Goal: Complete application form: Complete application form

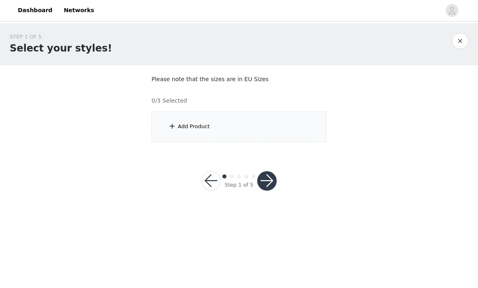
scroll to position [0, 0]
click at [309, 131] on div "Add Product" at bounding box center [239, 127] width 175 height 30
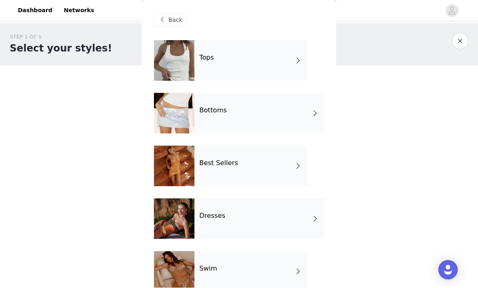
click at [285, 69] on div "Tops" at bounding box center [251, 61] width 113 height 41
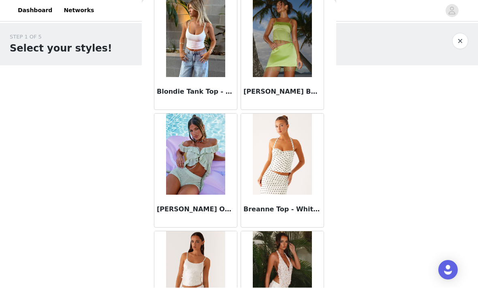
scroll to position [900, 0]
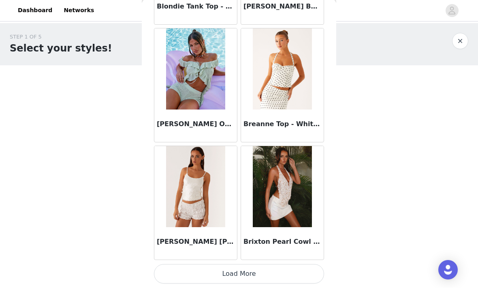
click at [287, 274] on button "Load More" at bounding box center [239, 273] width 170 height 19
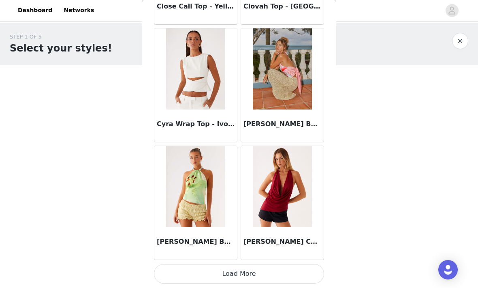
click at [290, 271] on button "Load More" at bounding box center [239, 273] width 170 height 19
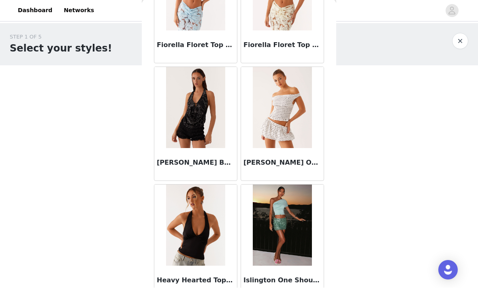
scroll to position [2916, 0]
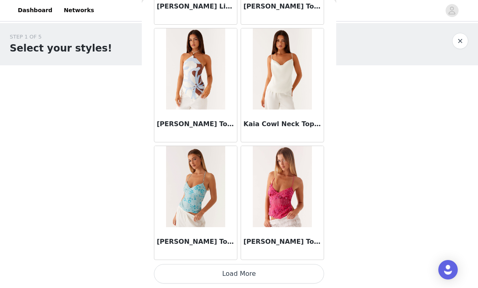
click at [289, 272] on button "Load More" at bounding box center [239, 273] width 170 height 19
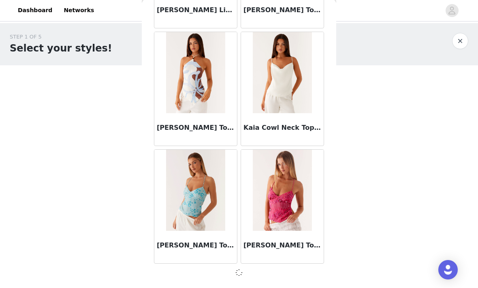
scroll to position [3300, 0]
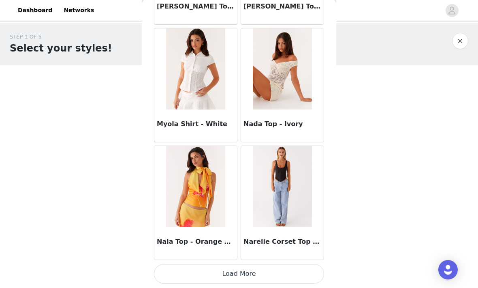
click at [284, 271] on button "Load More" at bounding box center [239, 273] width 170 height 19
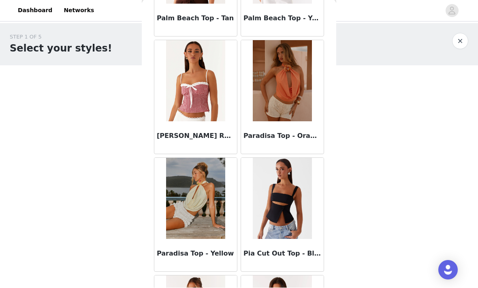
scroll to position [5174, 0]
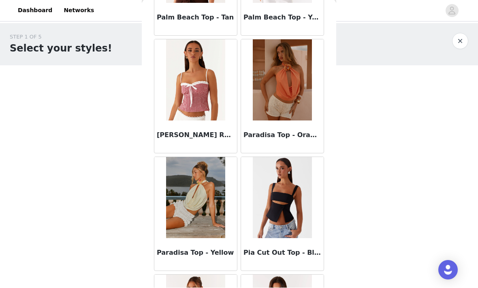
click at [198, 257] on h3 "Paradisa Top - Yellow" at bounding box center [196, 253] width 78 height 10
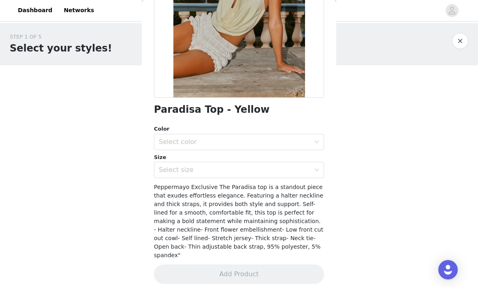
scroll to position [122, 0]
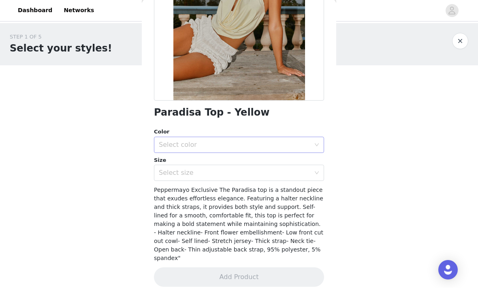
click at [310, 141] on div "Select color" at bounding box center [235, 145] width 152 height 8
click at [299, 164] on li "Yellow" at bounding box center [239, 162] width 170 height 13
click at [306, 176] on div "Select size" at bounding box center [235, 173] width 152 height 8
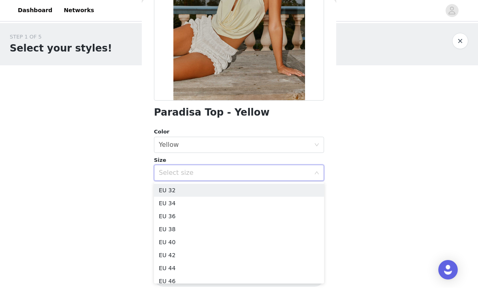
scroll to position [0, 0]
click at [287, 204] on li "EU 34" at bounding box center [239, 203] width 170 height 13
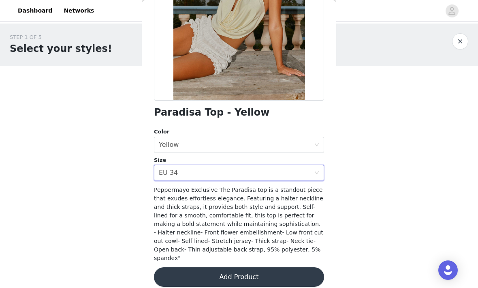
scroll to position [122, 0]
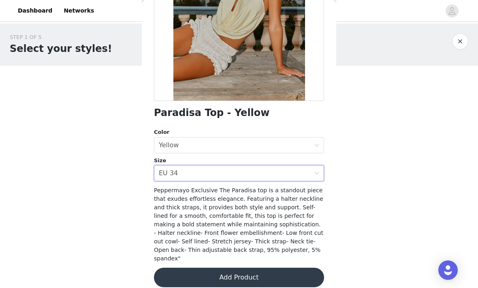
click at [297, 270] on button "Add Product" at bounding box center [239, 277] width 170 height 19
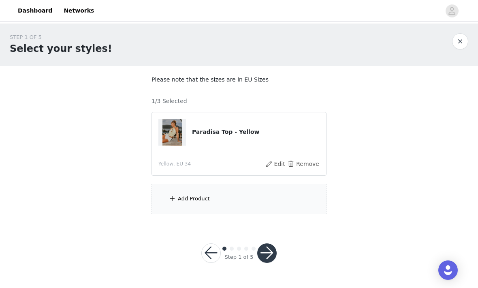
click at [311, 200] on div "Add Product" at bounding box center [239, 199] width 175 height 30
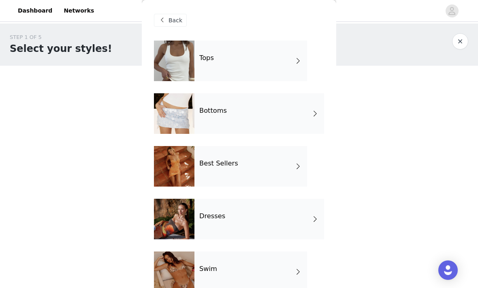
click at [293, 64] on div "Tops" at bounding box center [251, 61] width 113 height 41
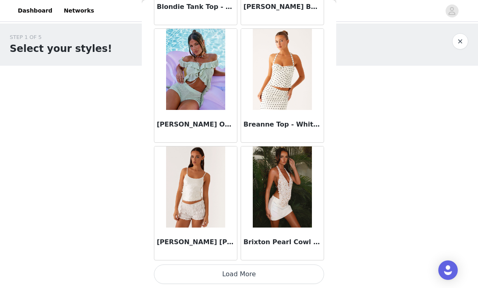
scroll to position [953, 0]
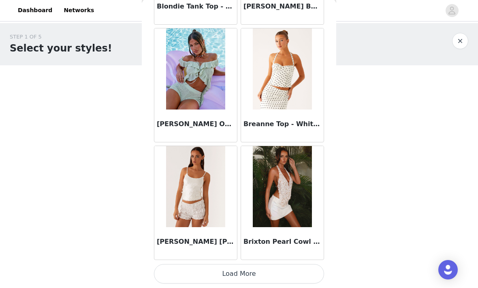
click at [291, 273] on button "Load More" at bounding box center [239, 273] width 170 height 19
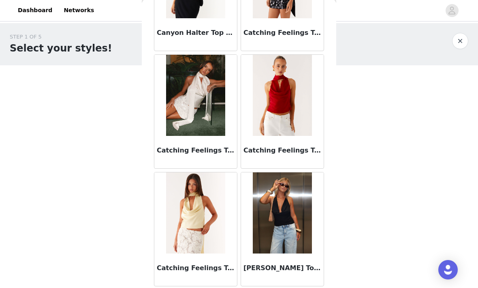
scroll to position [1398, 0]
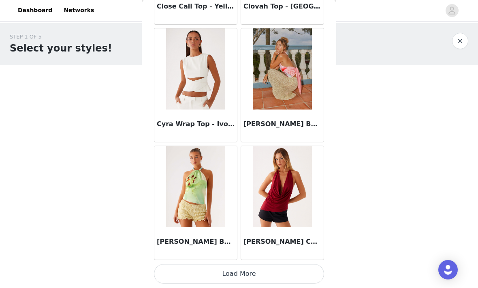
click at [291, 273] on button "Load More" at bounding box center [239, 273] width 170 height 19
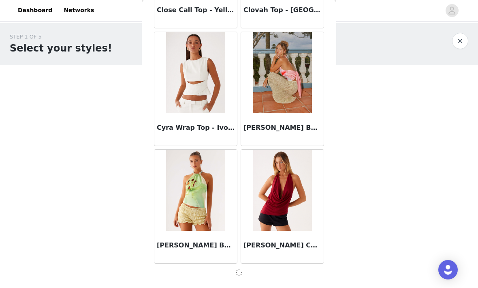
scroll to position [2125, 0]
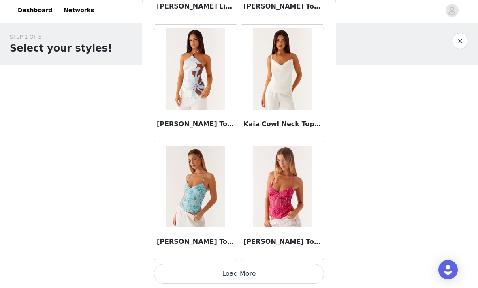
click at [294, 272] on button "Load More" at bounding box center [239, 273] width 170 height 19
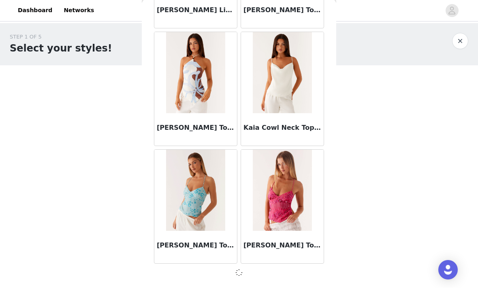
scroll to position [3300, 0]
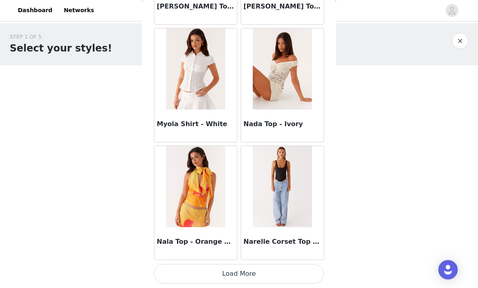
click at [299, 274] on button "Load More" at bounding box center [239, 273] width 170 height 19
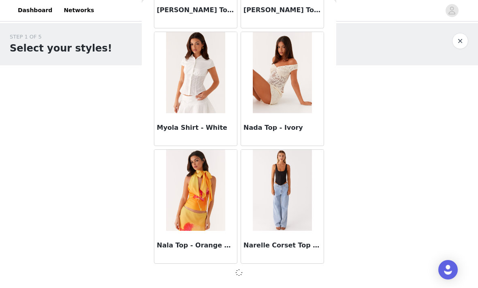
scroll to position [4476, 0]
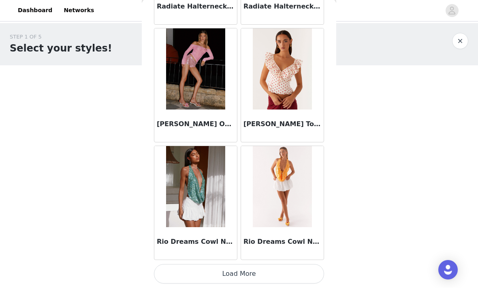
click at [296, 271] on button "Load More" at bounding box center [239, 273] width 170 height 19
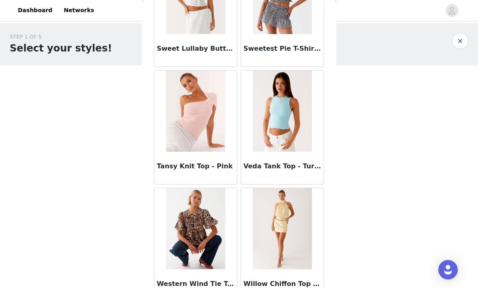
scroll to position [6673, 0]
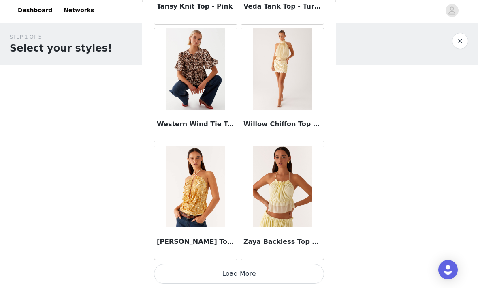
click at [292, 272] on button "Load More" at bounding box center [239, 273] width 170 height 19
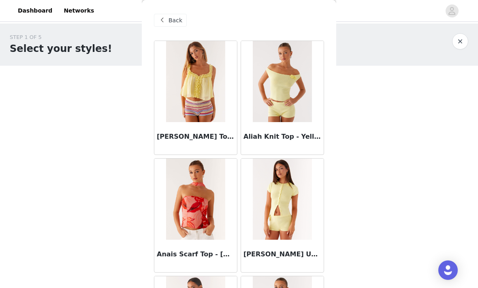
scroll to position [0, 0]
click at [171, 19] on span "Back" at bounding box center [176, 20] width 14 height 9
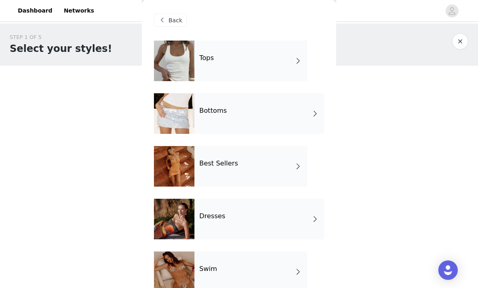
click at [169, 168] on div at bounding box center [174, 166] width 41 height 41
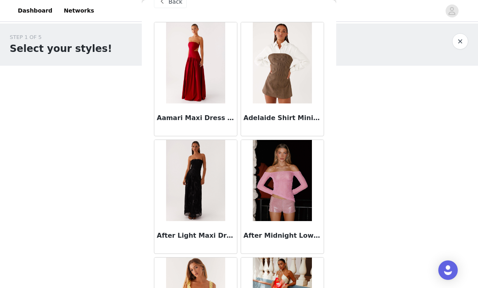
scroll to position [19, 0]
click at [209, 192] on img at bounding box center [195, 179] width 59 height 81
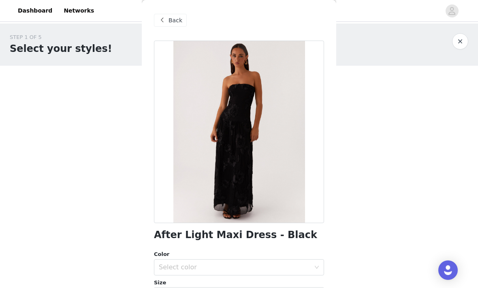
scroll to position [0, 0]
click at [176, 22] on span "Back" at bounding box center [176, 20] width 14 height 9
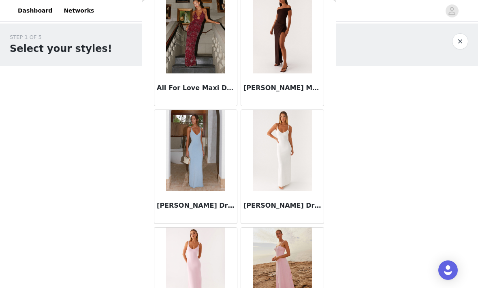
scroll to position [642, 0]
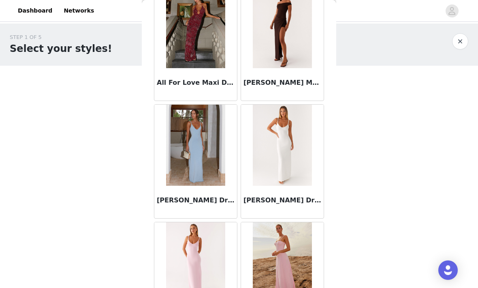
click at [206, 199] on h3 "[PERSON_NAME] Dress - Blue" at bounding box center [196, 200] width 78 height 10
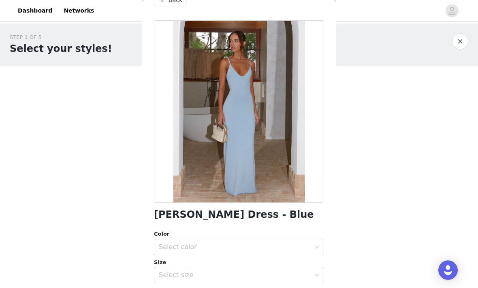
scroll to position [11, 0]
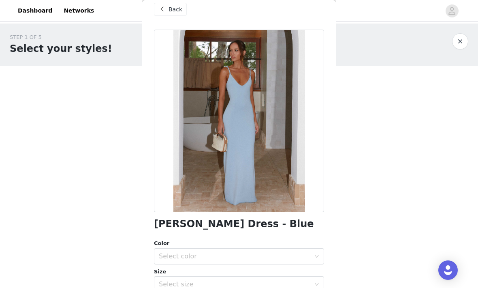
click at [176, 11] on span "Back" at bounding box center [176, 9] width 14 height 9
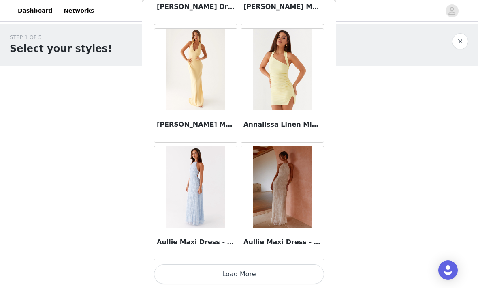
scroll to position [953, 0]
click at [222, 217] on img at bounding box center [195, 186] width 59 height 81
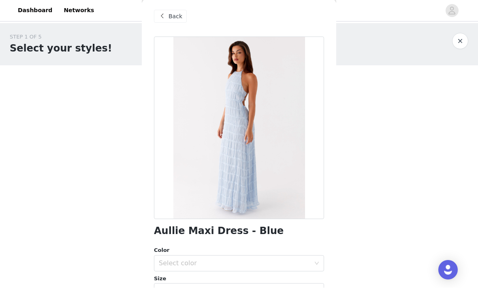
scroll to position [3, 0]
click at [180, 16] on span "Back" at bounding box center [176, 17] width 14 height 9
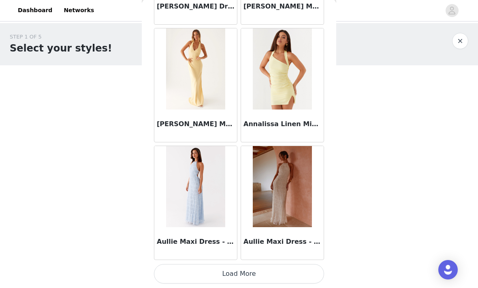
click at [274, 272] on button "Load More" at bounding box center [239, 273] width 170 height 19
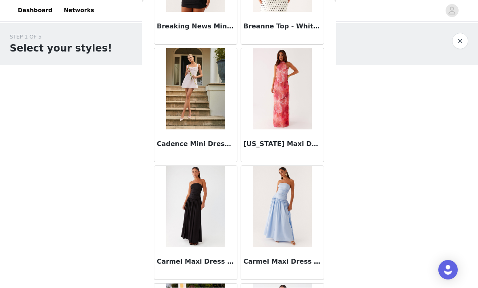
scroll to position [1639, 0]
click at [280, 261] on h3 "Carmel Maxi Dress - Blue" at bounding box center [283, 262] width 78 height 10
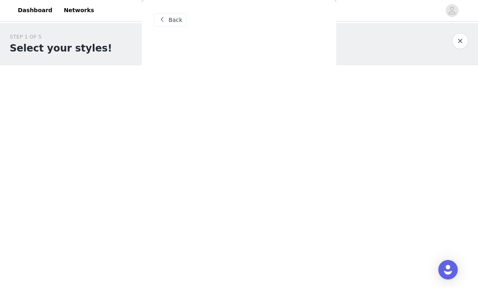
scroll to position [0, 0]
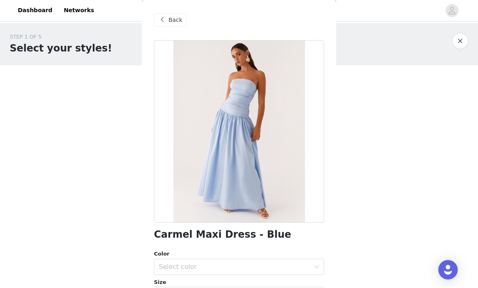
click at [174, 19] on span "Back" at bounding box center [176, 20] width 14 height 9
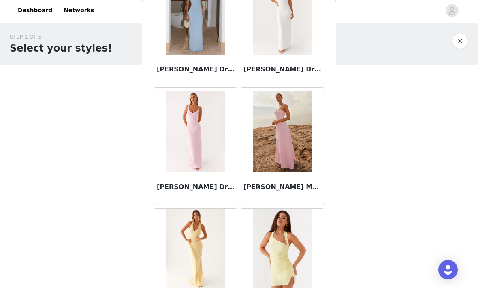
scroll to position [773, 0]
click at [287, 182] on h3 "[PERSON_NAME] Maxi Dress - Pink Petal" at bounding box center [283, 187] width 78 height 10
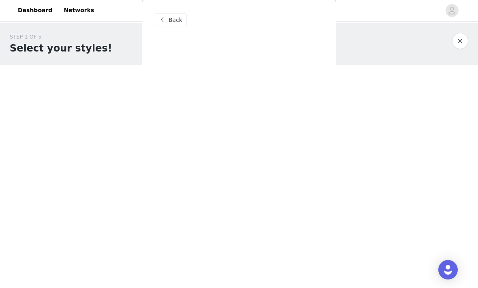
scroll to position [0, 0]
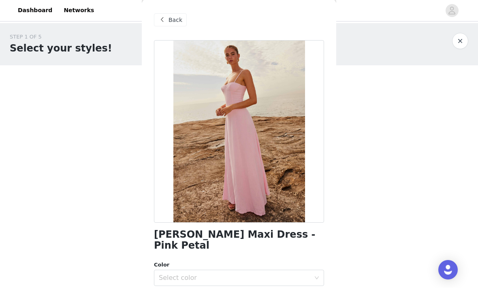
click at [178, 19] on span "Back" at bounding box center [176, 20] width 14 height 9
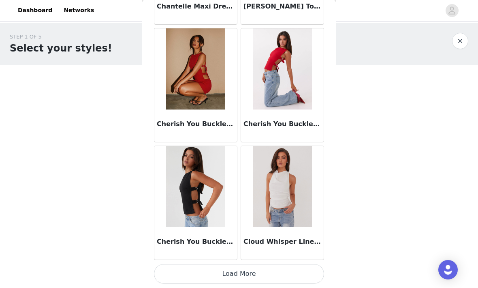
scroll to position [2128, 0]
click at [287, 275] on button "Load More" at bounding box center [239, 273] width 170 height 19
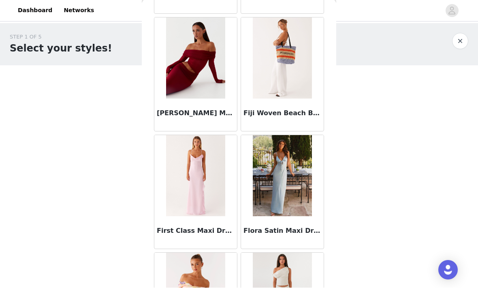
scroll to position [2965, 0]
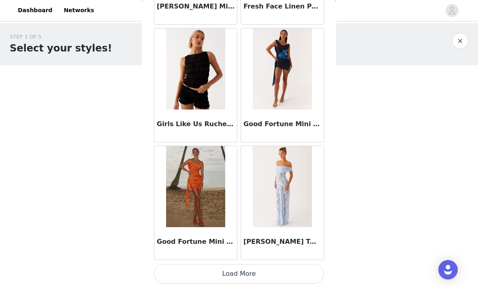
click at [287, 272] on button "Load More" at bounding box center [239, 273] width 170 height 19
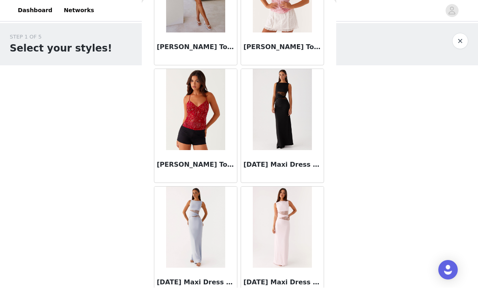
scroll to position [4322, 0]
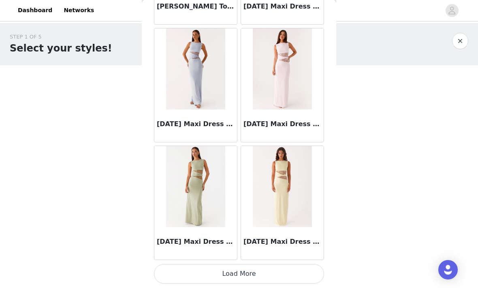
click at [284, 272] on button "Load More" at bounding box center [239, 273] width 170 height 19
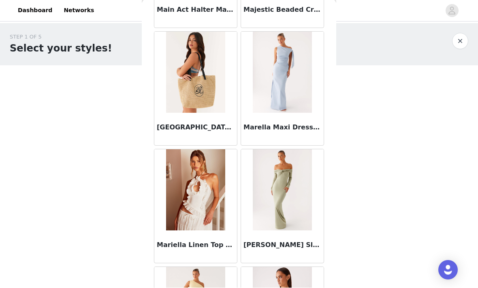
scroll to position [5183, 0]
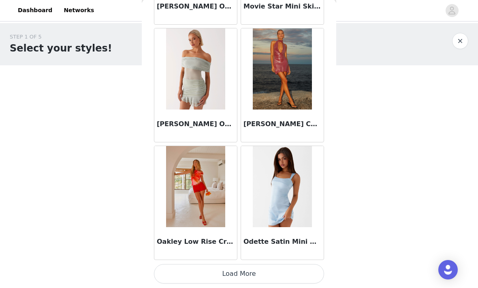
click at [296, 272] on button "Load More" at bounding box center [239, 273] width 170 height 19
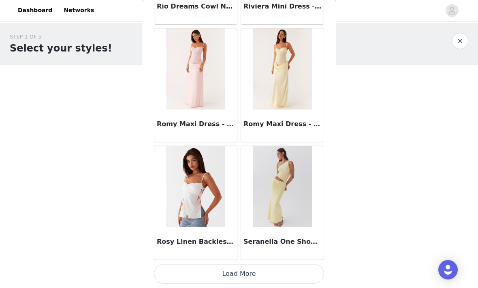
click at [291, 272] on button "Load More" at bounding box center [239, 273] width 170 height 19
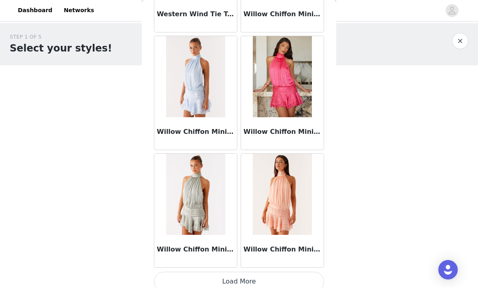
scroll to position [7999, 0]
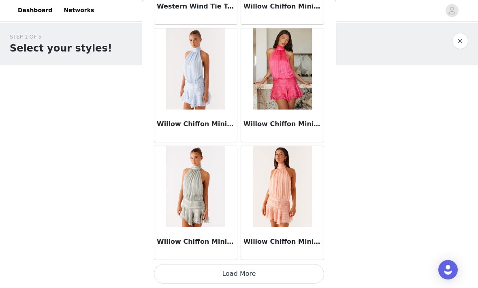
click at [297, 274] on button "Load More" at bounding box center [239, 273] width 170 height 19
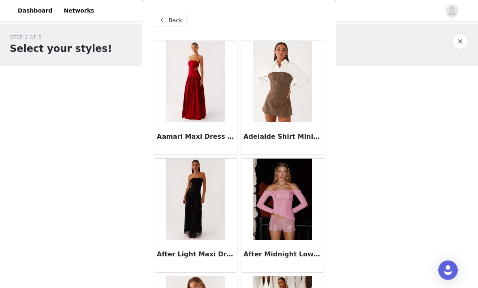
scroll to position [0, 0]
click at [178, 16] on span "Back" at bounding box center [176, 20] width 14 height 9
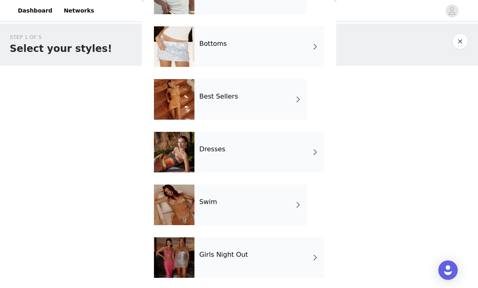
scroll to position [84, 0]
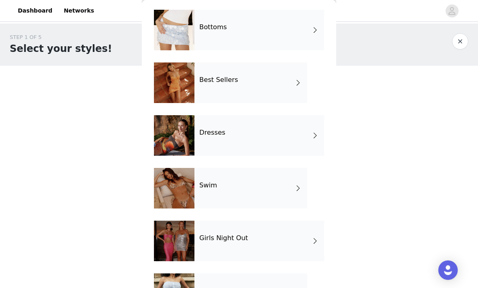
click at [298, 140] on div "Dresses" at bounding box center [260, 135] width 130 height 41
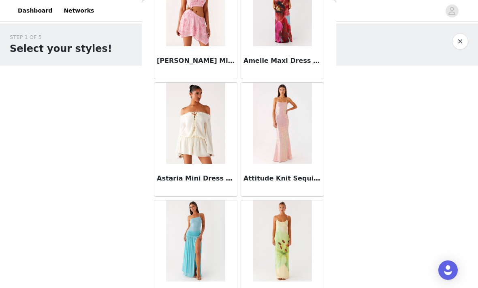
scroll to position [76, 0]
click at [301, 178] on h3 "Attitude Knit Sequin Maxi Dress - Iridescent Pink" at bounding box center [283, 178] width 78 height 10
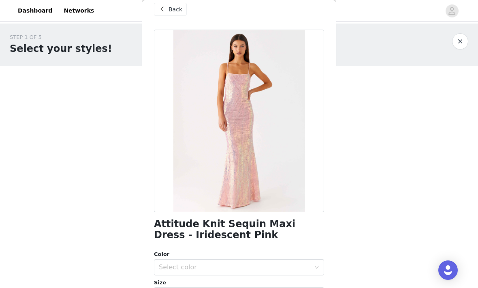
scroll to position [9, 0]
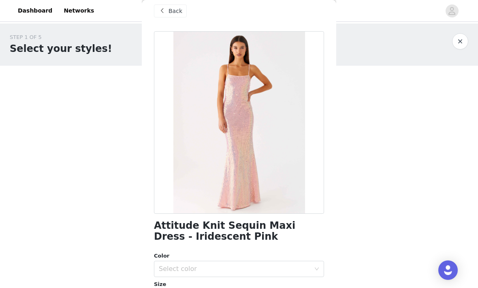
click at [180, 13] on span "Back" at bounding box center [176, 11] width 14 height 9
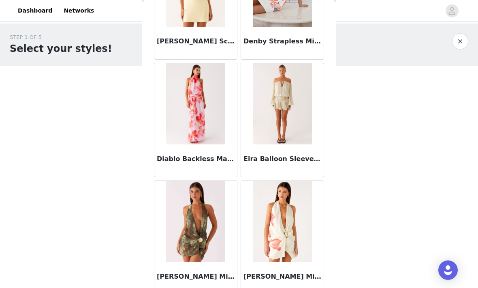
scroll to position [687, 0]
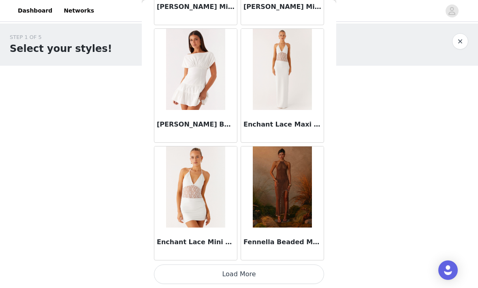
click at [290, 270] on button "Load More" at bounding box center [239, 273] width 170 height 19
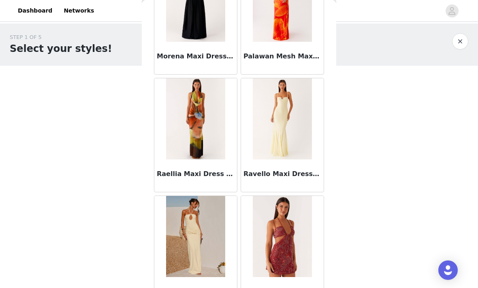
scroll to position [1971, 0]
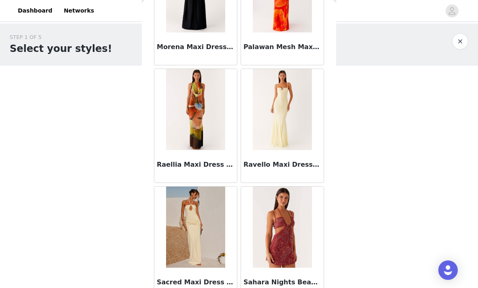
click at [306, 171] on div "Ravello Maxi Dress - Sunny Yellow" at bounding box center [282, 166] width 83 height 32
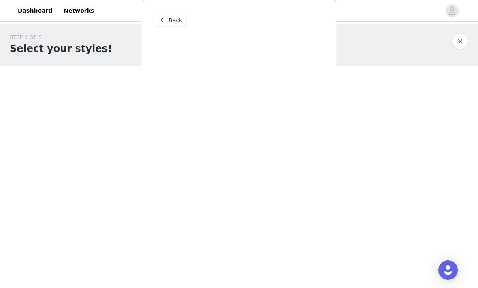
scroll to position [0, 0]
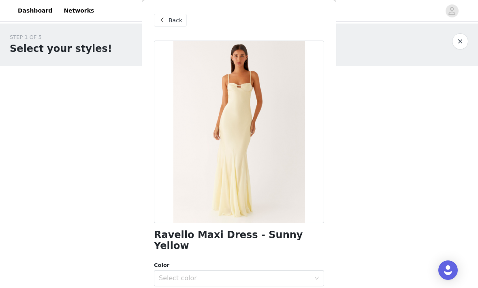
click at [181, 21] on span "Back" at bounding box center [176, 20] width 14 height 9
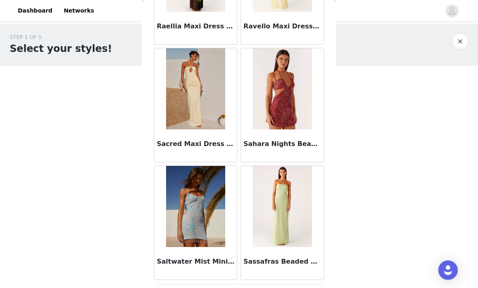
scroll to position [2112, 0]
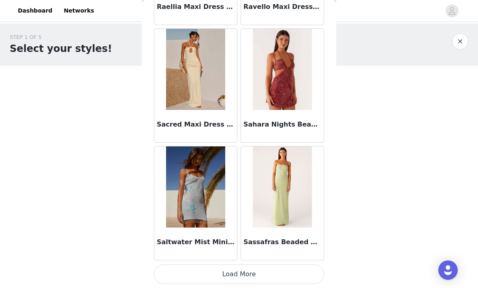
click at [287, 273] on button "Load More" at bounding box center [239, 273] width 170 height 19
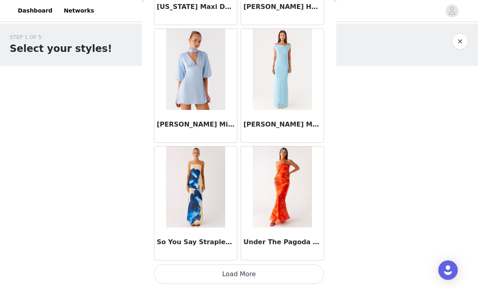
click at [287, 272] on button "Load More" at bounding box center [239, 273] width 170 height 19
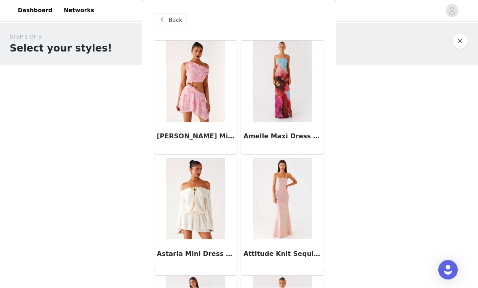
scroll to position [0, 0]
click at [177, 18] on span "Back" at bounding box center [176, 20] width 14 height 9
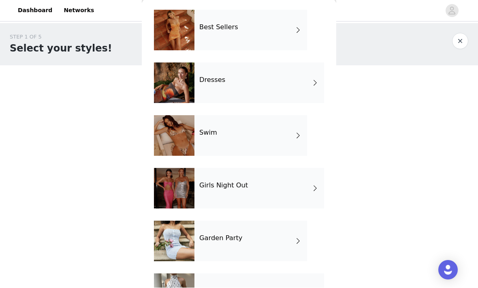
scroll to position [142, 0]
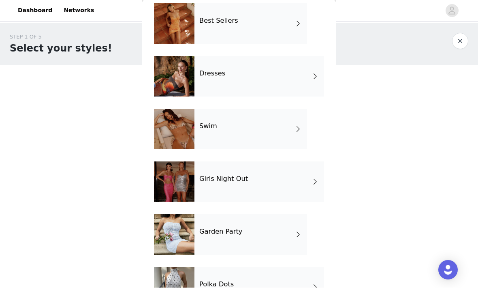
click at [291, 191] on div "Girls Night Out" at bounding box center [260, 182] width 130 height 41
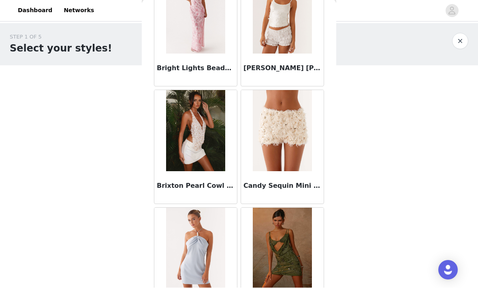
scroll to position [893, 0]
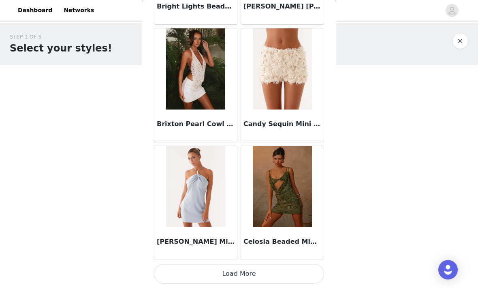
click at [289, 272] on button "Load More" at bounding box center [239, 273] width 170 height 19
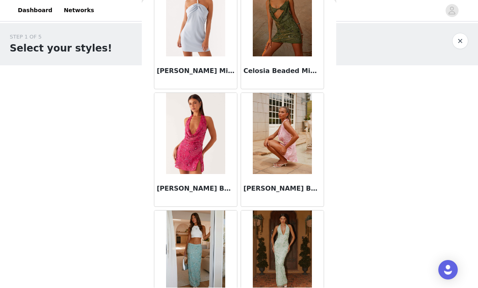
scroll to position [1124, 0]
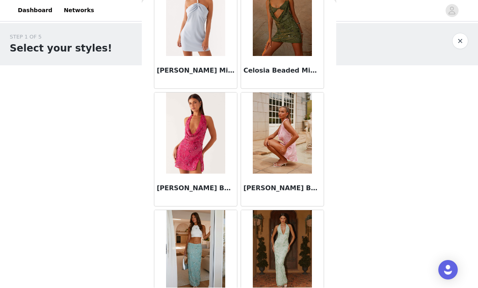
click at [303, 193] on h3 "[PERSON_NAME] Beaded Mini Dress - Pink" at bounding box center [283, 189] width 78 height 10
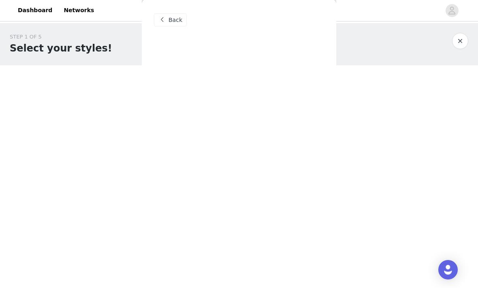
scroll to position [0, 0]
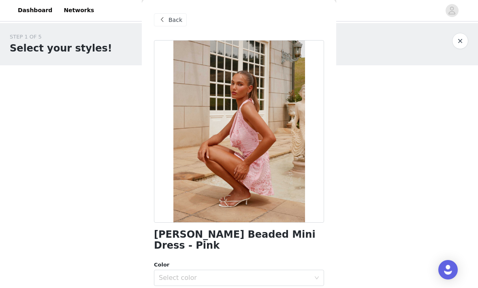
click at [180, 23] on span "Back" at bounding box center [176, 20] width 14 height 9
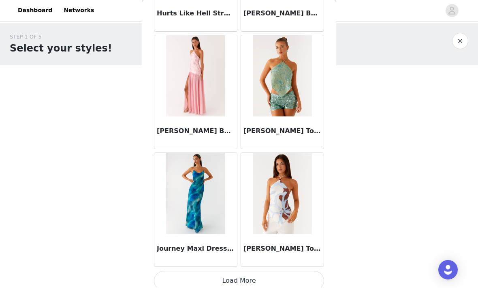
scroll to position [2122, 0]
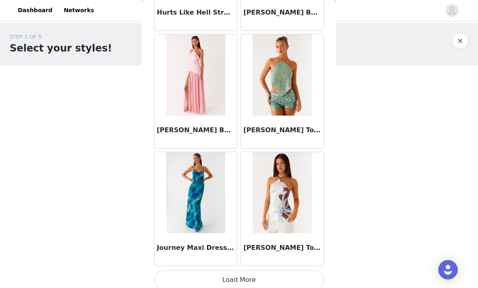
click at [202, 252] on h3 "Journey Maxi Dress - Blue Tie Dye" at bounding box center [196, 248] width 78 height 10
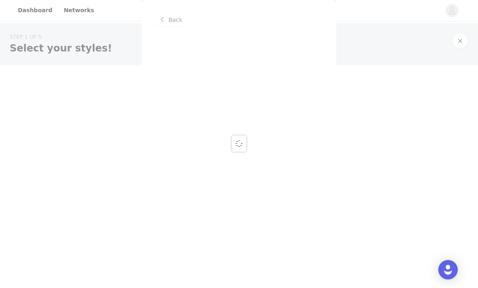
scroll to position [0, 0]
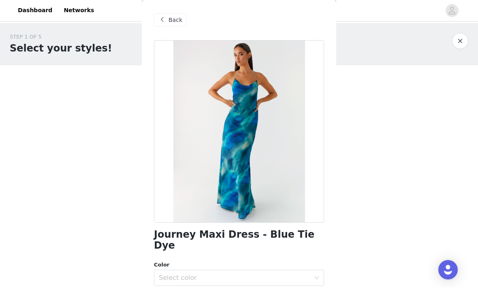
click at [180, 24] on div "Back" at bounding box center [170, 20] width 33 height 13
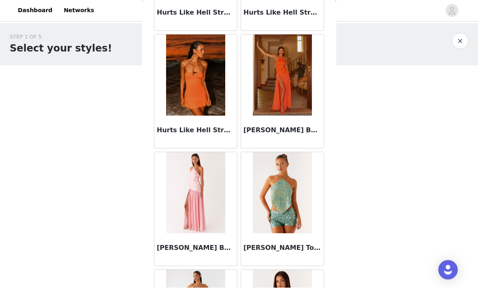
scroll to position [2004, 0]
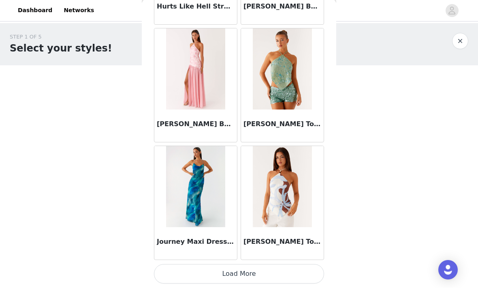
click at [278, 270] on button "Load More" at bounding box center [239, 273] width 170 height 19
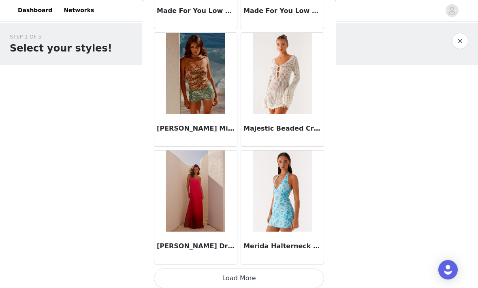
scroll to position [3303, 0]
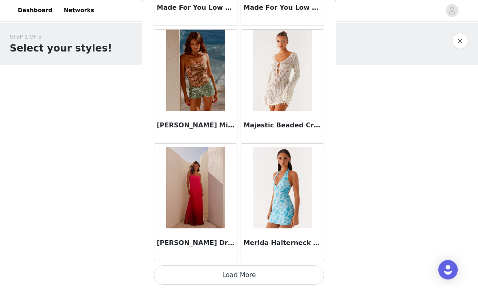
click at [290, 275] on button "Load More" at bounding box center [239, 275] width 170 height 19
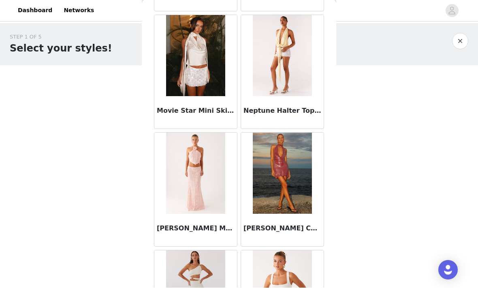
scroll to position [3912, 0]
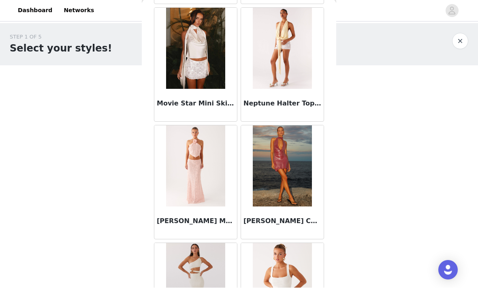
click at [221, 223] on h3 "[PERSON_NAME] Maxi Skirt - Pink" at bounding box center [196, 221] width 78 height 10
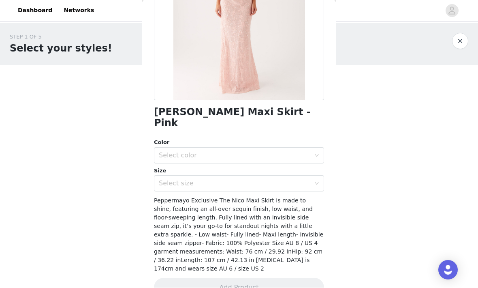
scroll to position [122, 0]
click at [302, 152] on div "Select color" at bounding box center [235, 156] width 152 height 8
click at [277, 159] on li "Pink" at bounding box center [239, 162] width 170 height 13
click at [302, 180] on div "Select size" at bounding box center [235, 184] width 152 height 8
click at [299, 180] on div "Select size" at bounding box center [235, 184] width 152 height 8
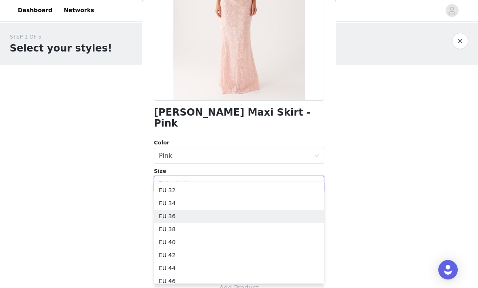
click at [305, 212] on li "EU 36" at bounding box center [239, 216] width 170 height 13
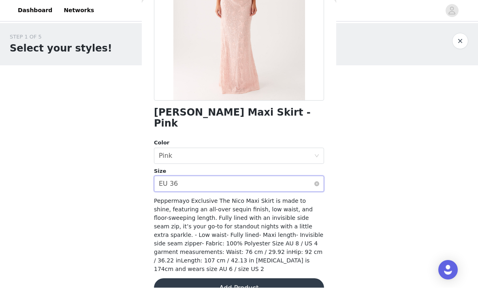
click at [308, 279] on button "Add Product" at bounding box center [239, 288] width 170 height 19
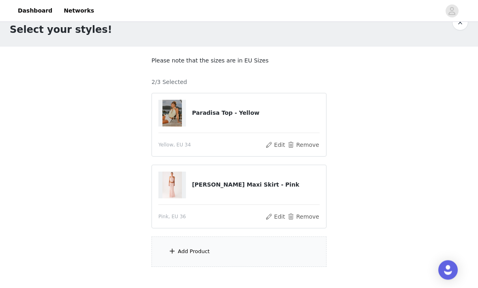
scroll to position [30, 0]
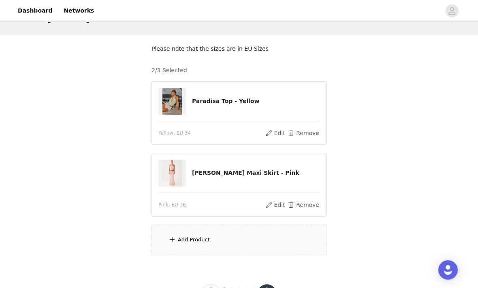
click at [304, 246] on div "Add Product" at bounding box center [239, 240] width 175 height 30
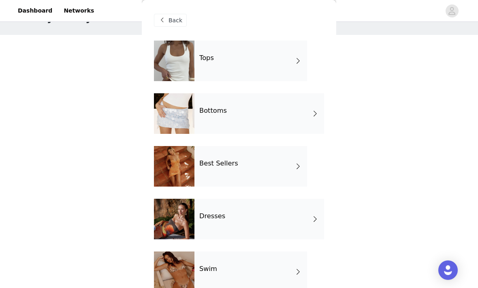
click at [287, 56] on div "Tops" at bounding box center [251, 61] width 113 height 41
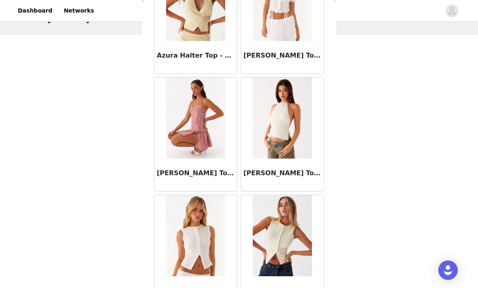
scroll to position [552, 0]
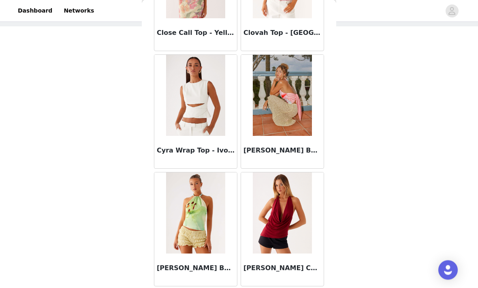
scroll to position [2102, 0]
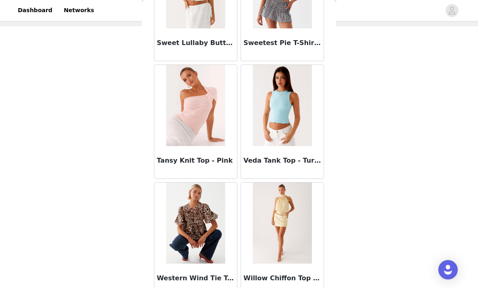
scroll to position [6681, 0]
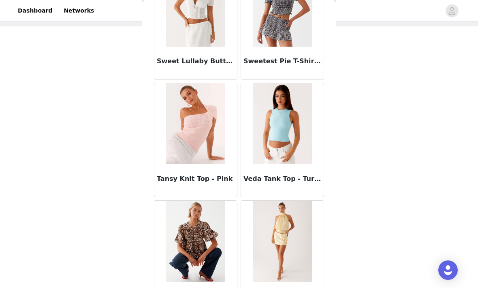
scroll to position [6660, 0]
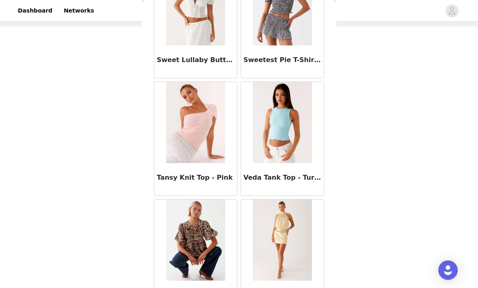
click at [179, 183] on div "Tansy Knit Top - Pink" at bounding box center [195, 179] width 83 height 32
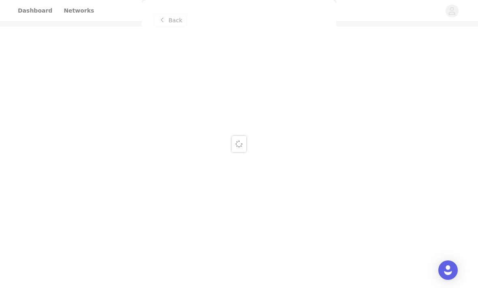
scroll to position [0, 0]
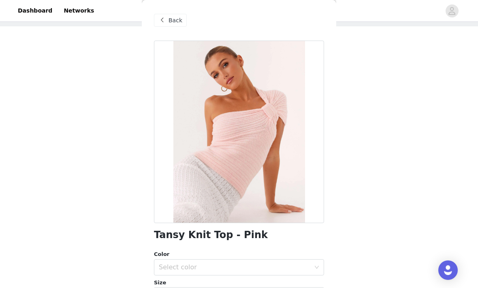
click at [165, 22] on span at bounding box center [162, 20] width 10 height 10
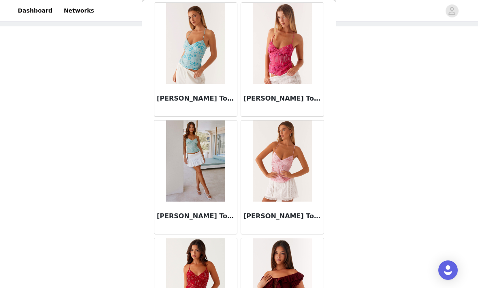
scroll to position [3448, 0]
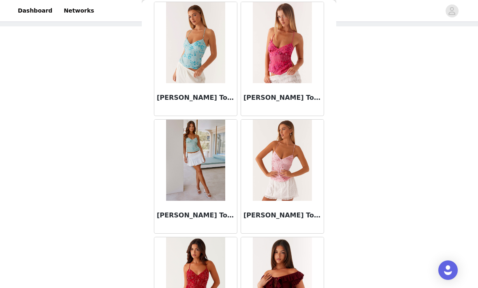
click at [197, 219] on h3 "[PERSON_NAME] Top - Mint" at bounding box center [196, 215] width 78 height 10
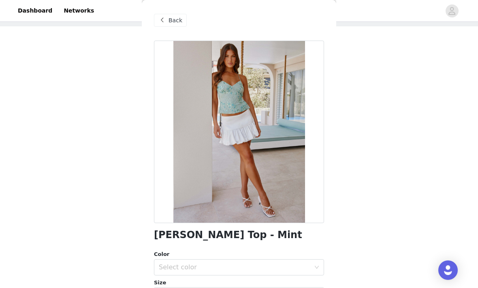
scroll to position [0, 0]
click at [168, 24] on div "Back" at bounding box center [170, 20] width 33 height 13
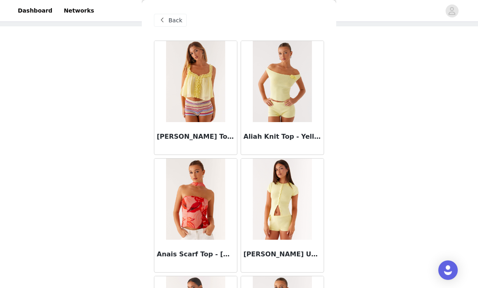
click at [175, 20] on span "Back" at bounding box center [176, 20] width 14 height 9
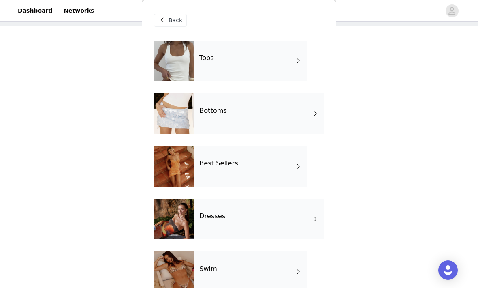
click at [266, 166] on div "Best Sellers" at bounding box center [251, 166] width 113 height 41
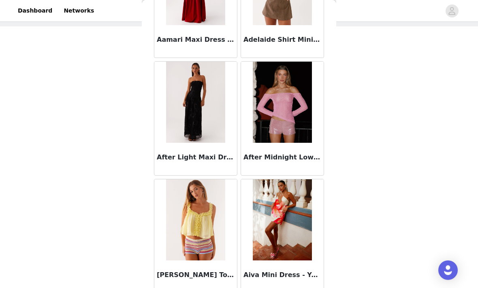
scroll to position [112, 0]
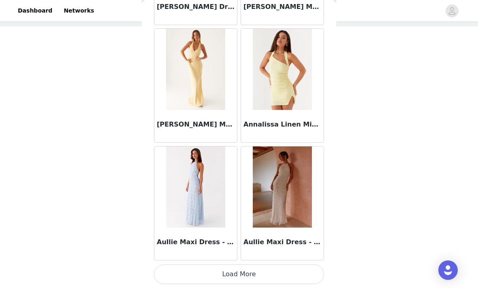
click at [275, 271] on button "Load More" at bounding box center [239, 273] width 170 height 19
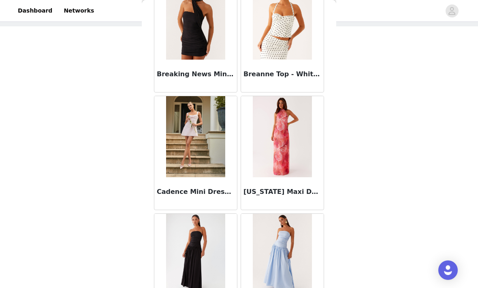
scroll to position [1591, 0]
click at [224, 193] on h3 "Cadence Mini Dress - Baby Pink" at bounding box center [196, 191] width 78 height 10
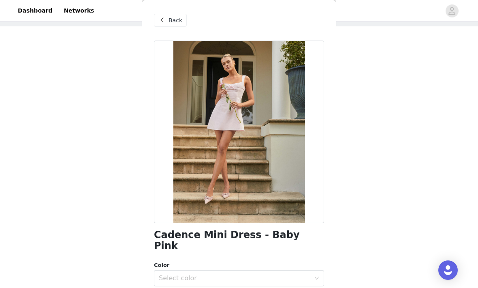
scroll to position [0, 0]
click at [172, 16] on span "Back" at bounding box center [176, 20] width 14 height 9
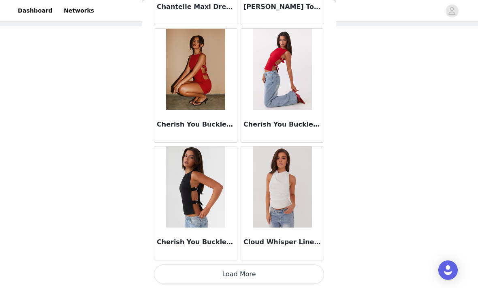
click at [264, 274] on button "Load More" at bounding box center [239, 273] width 170 height 19
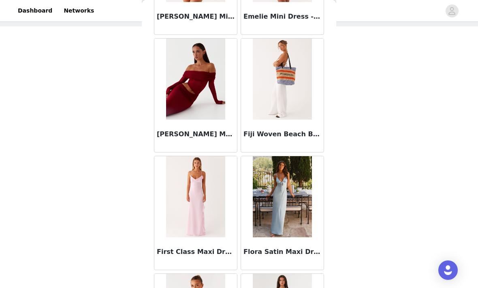
scroll to position [2949, 0]
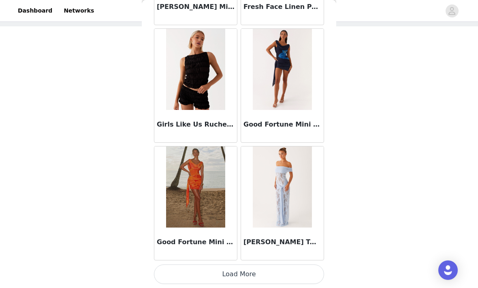
click at [264, 273] on button "Load More" at bounding box center [239, 273] width 170 height 19
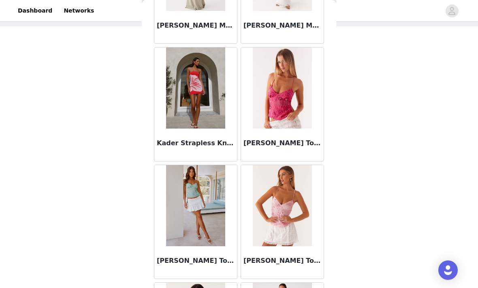
scroll to position [4112, 0]
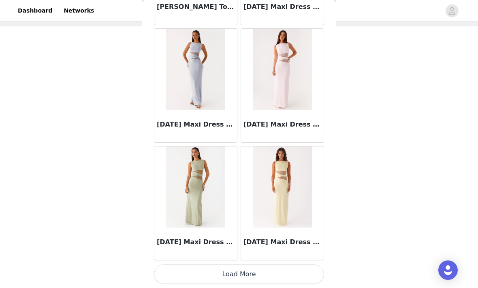
click at [266, 272] on button "Load More" at bounding box center [239, 273] width 170 height 19
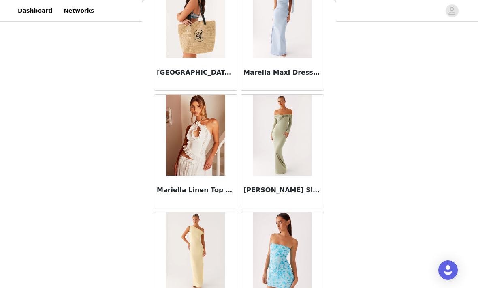
scroll to position [5241, 0]
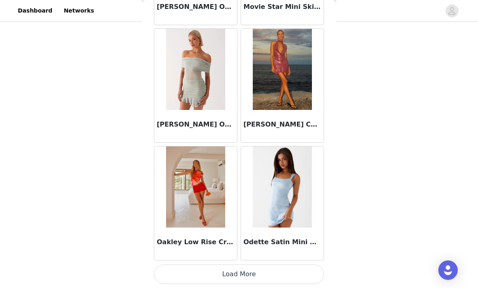
click at [266, 273] on button "Load More" at bounding box center [239, 273] width 170 height 19
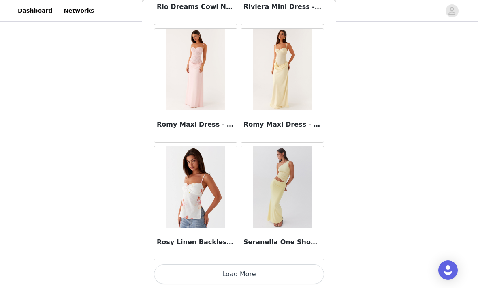
click at [267, 272] on button "Load More" at bounding box center [239, 273] width 170 height 19
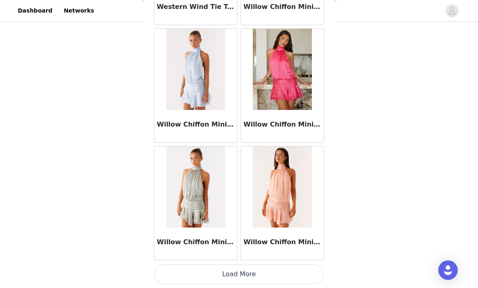
scroll to position [8007, 0]
click at [270, 271] on button "Load More" at bounding box center [239, 273] width 170 height 19
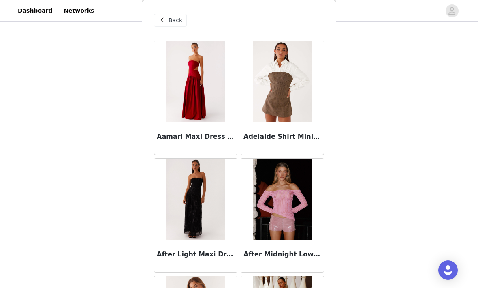
scroll to position [0, 0]
click at [172, 21] on span "Back" at bounding box center [176, 20] width 14 height 9
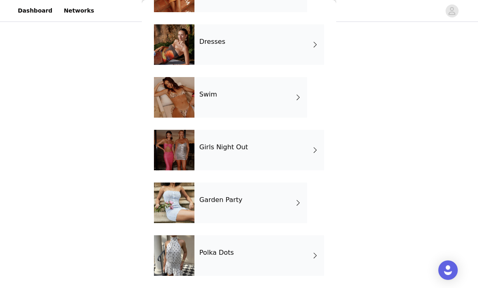
scroll to position [174, 0]
click at [293, 155] on div "Girls Night Out" at bounding box center [260, 150] width 130 height 41
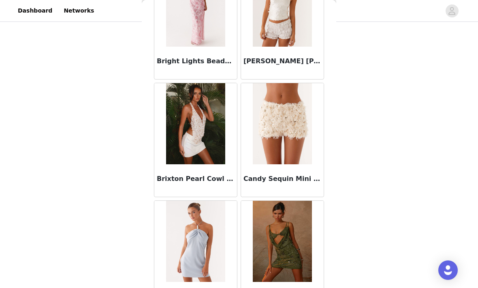
scroll to position [902, 0]
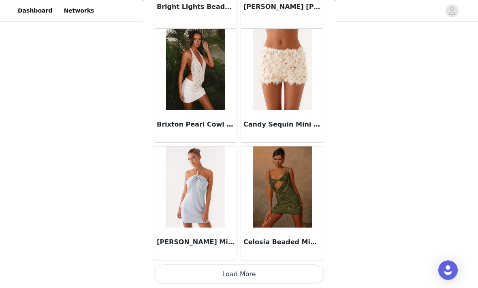
click at [272, 276] on button "Load More" at bounding box center [239, 273] width 170 height 19
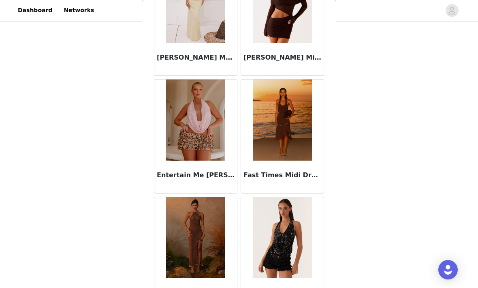
scroll to position [1607, 0]
click at [229, 179] on h3 "Entertain Me [PERSON_NAME] Shorts - Swirl Leopard" at bounding box center [196, 175] width 78 height 10
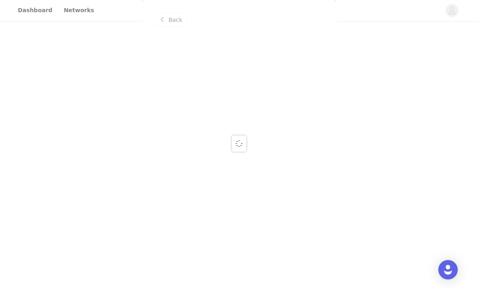
scroll to position [0, 0]
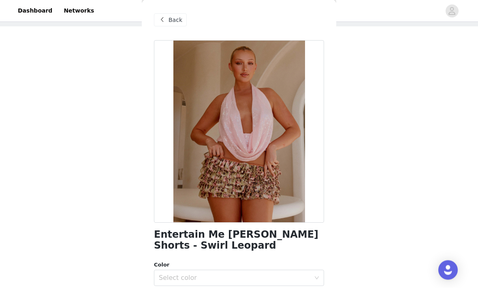
click at [177, 26] on div "Back" at bounding box center [170, 20] width 33 height 13
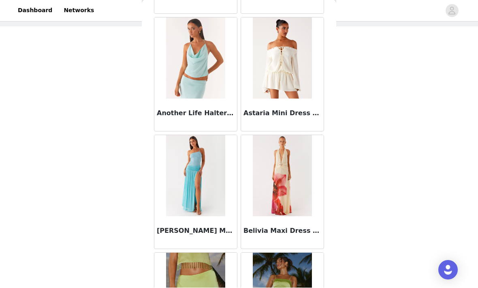
scroll to position [494, 0]
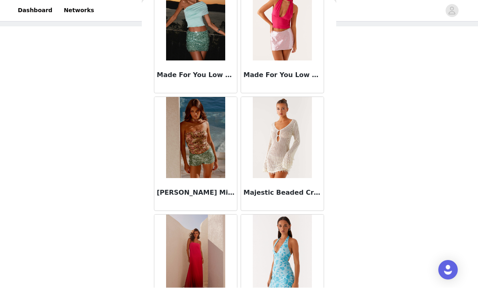
scroll to position [3259, 0]
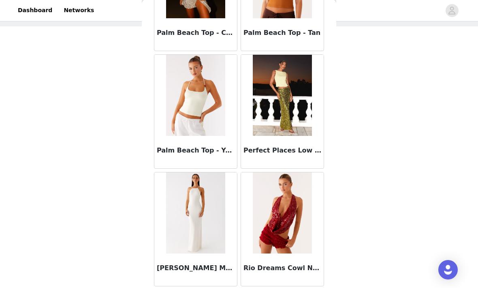
scroll to position [4453, 0]
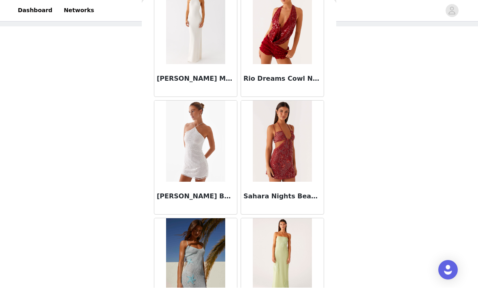
scroll to position [4636, 0]
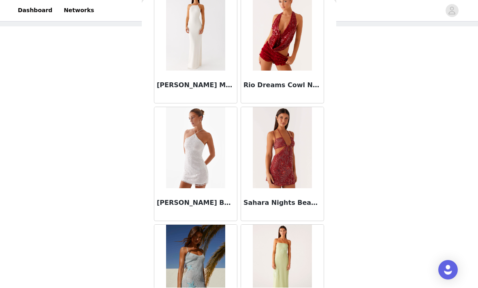
click at [222, 204] on h3 "[PERSON_NAME] Beaded Mini Dress - White" at bounding box center [196, 203] width 78 height 10
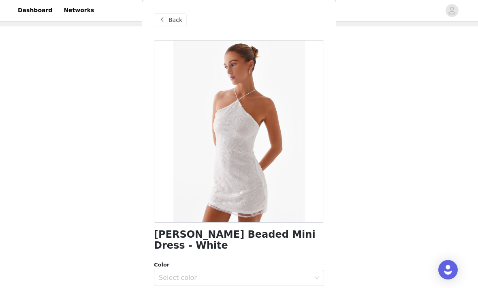
scroll to position [0, 0]
click at [395, 77] on div "STEP 1 OF 5 Select your styles! Please note that the sizes are in EU Sizes 2/3 …" at bounding box center [239, 121] width 478 height 272
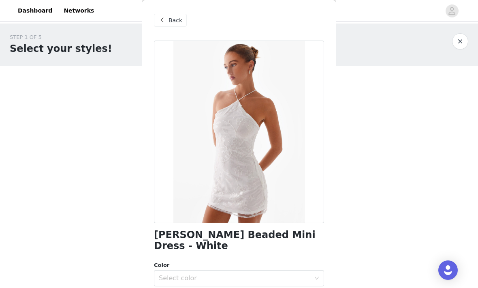
click at [167, 22] on span at bounding box center [162, 20] width 10 height 10
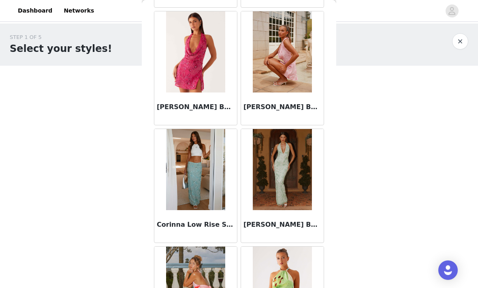
scroll to position [1169, 0]
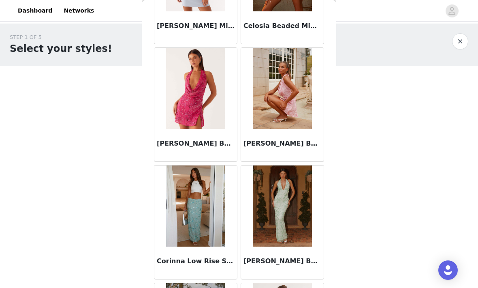
click at [265, 146] on h3 "[PERSON_NAME] Beaded Mini Dress - Pink" at bounding box center [283, 144] width 78 height 10
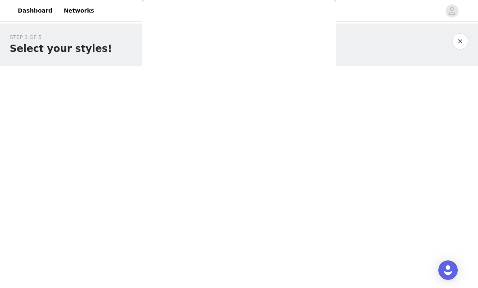
scroll to position [156, 0]
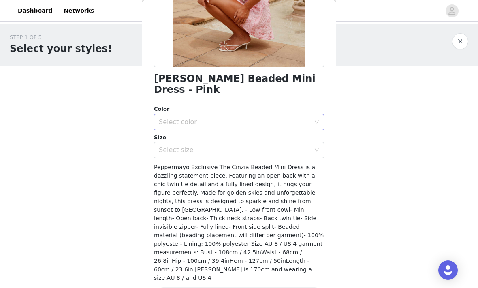
click at [177, 118] on div "Select color" at bounding box center [235, 122] width 152 height 8
click at [167, 130] on li "Pink" at bounding box center [239, 128] width 170 height 13
click at [168, 146] on div "Select size" at bounding box center [235, 150] width 152 height 8
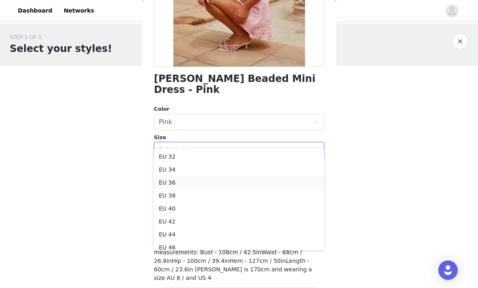
click at [166, 184] on li "EU 36" at bounding box center [239, 182] width 170 height 13
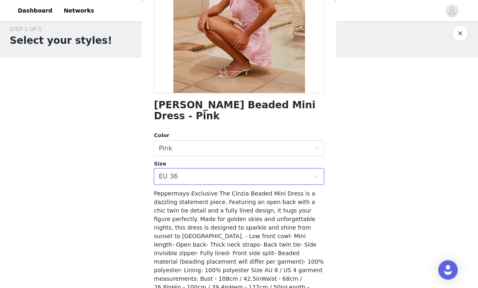
scroll to position [8, 0]
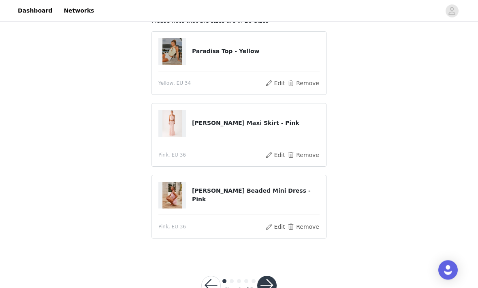
scroll to position [58, 0]
click at [264, 285] on button "button" at bounding box center [266, 285] width 19 height 19
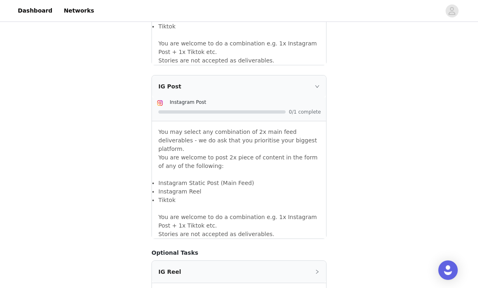
scroll to position [691, 0]
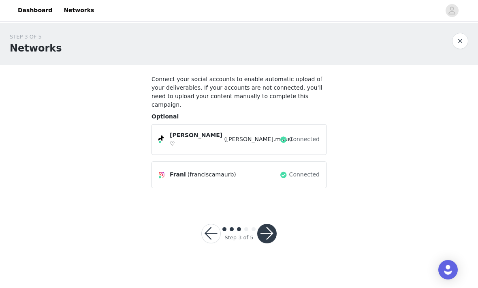
click at [265, 224] on button "button" at bounding box center [266, 233] width 19 height 19
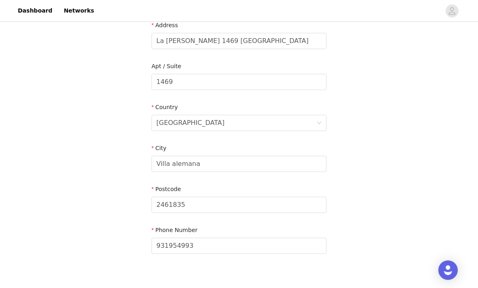
scroll to position [214, 0]
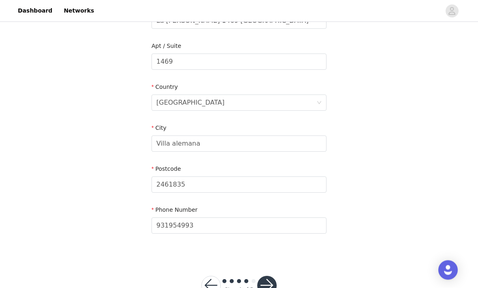
click at [266, 287] on button "button" at bounding box center [266, 285] width 19 height 19
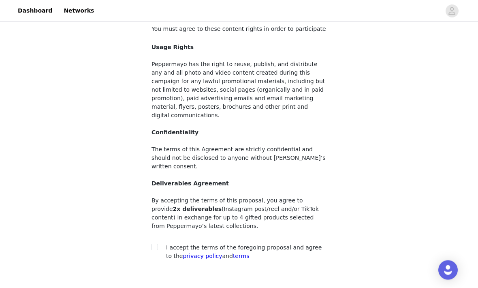
scroll to position [60, 0]
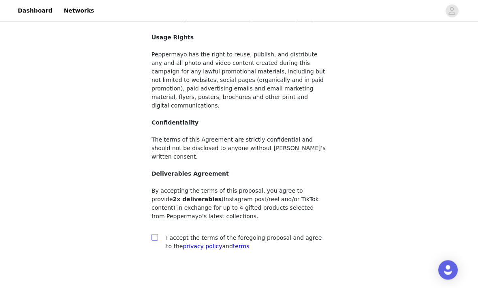
click at [152, 234] on input "checkbox" at bounding box center [155, 237] width 6 height 6
checkbox input "true"
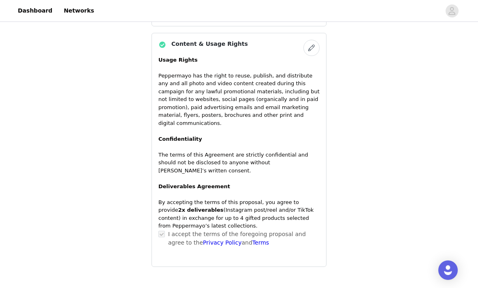
scroll to position [566, 0]
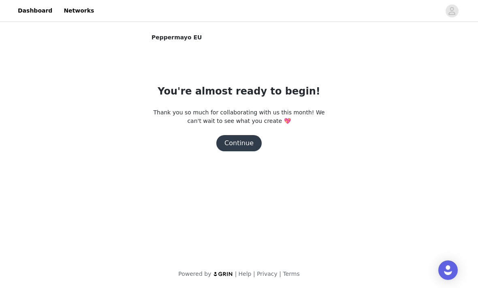
scroll to position [0, 0]
click at [225, 144] on button "Continue" at bounding box center [238, 143] width 45 height 16
